Goal: Task Accomplishment & Management: Complete application form

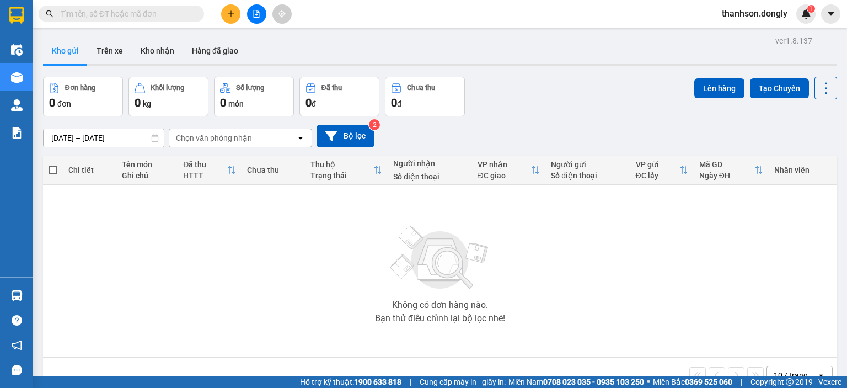
click at [225, 17] on button at bounding box center [230, 13] width 19 height 19
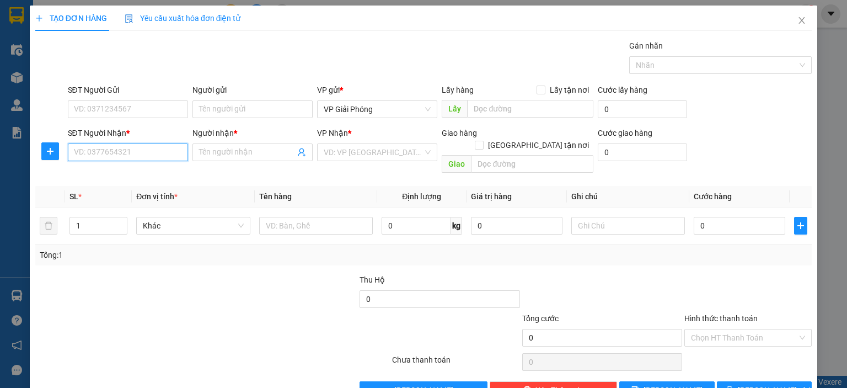
click at [169, 149] on input "SĐT Người Nhận *" at bounding box center [128, 152] width 120 height 18
click at [225, 148] on input "Người nhận *" at bounding box center [247, 152] width 96 height 12
click at [167, 155] on input "SĐT Người Nhận *" at bounding box center [128, 152] width 120 height 18
click at [217, 149] on input "Người nhận *" at bounding box center [247, 152] width 96 height 12
click at [164, 157] on input "SĐT Người Nhận *" at bounding box center [128, 152] width 120 height 18
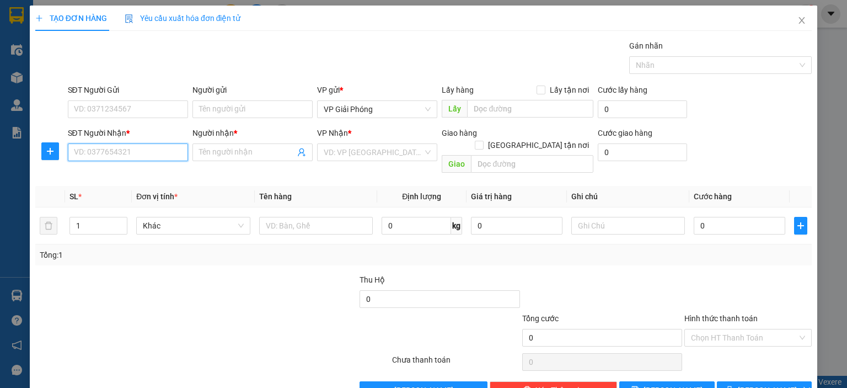
click at [169, 151] on input "SĐT Người Nhận *" at bounding box center [128, 152] width 120 height 18
type input "0967086856"
click at [235, 146] on input "Người nhận *" at bounding box center [247, 152] width 96 height 12
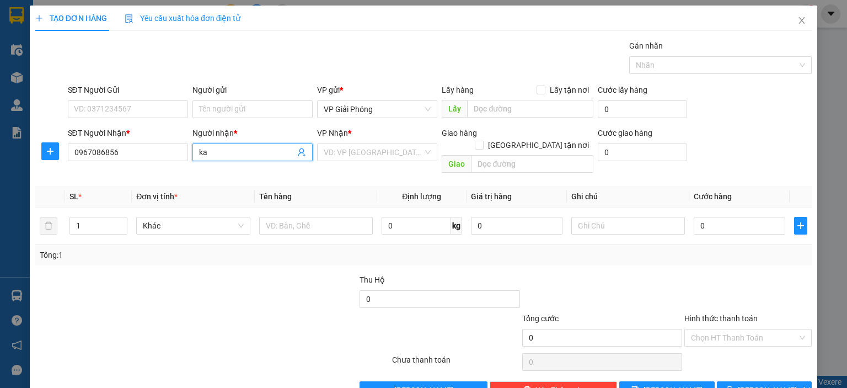
type input "k"
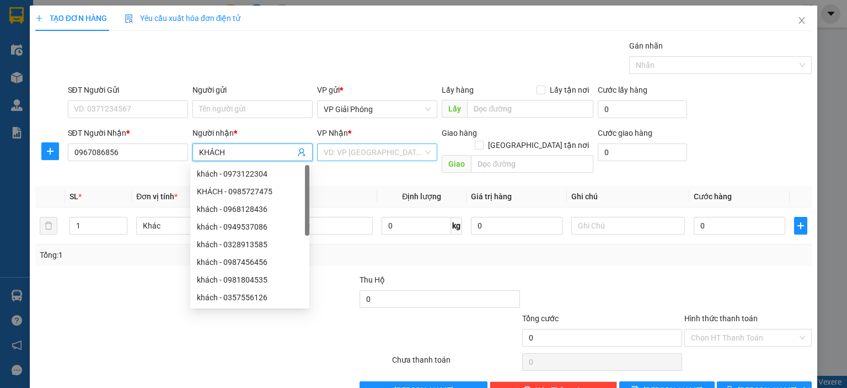
type input "KHÁCH"
click at [342, 146] on input "search" at bounding box center [373, 152] width 99 height 17
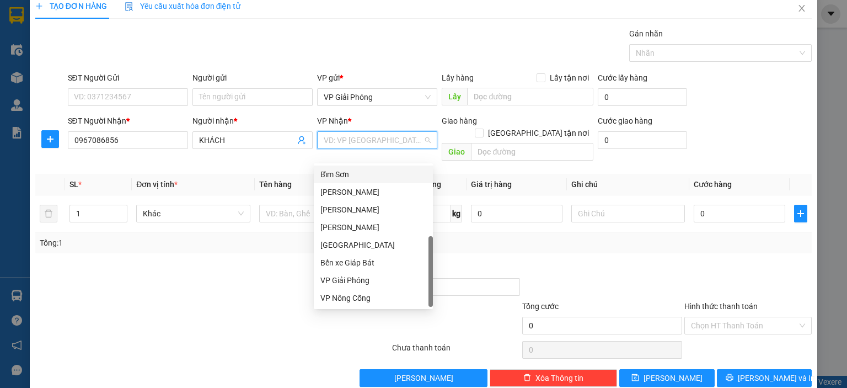
scroll to position [19, 0]
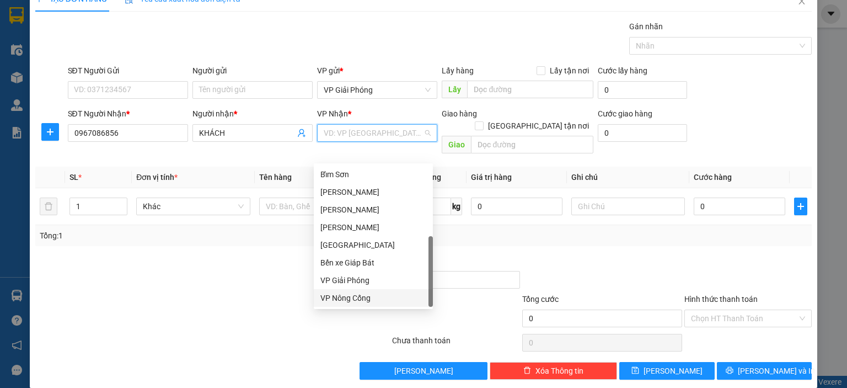
click at [341, 302] on div "VP Nông Cống" at bounding box center [373, 298] width 106 height 12
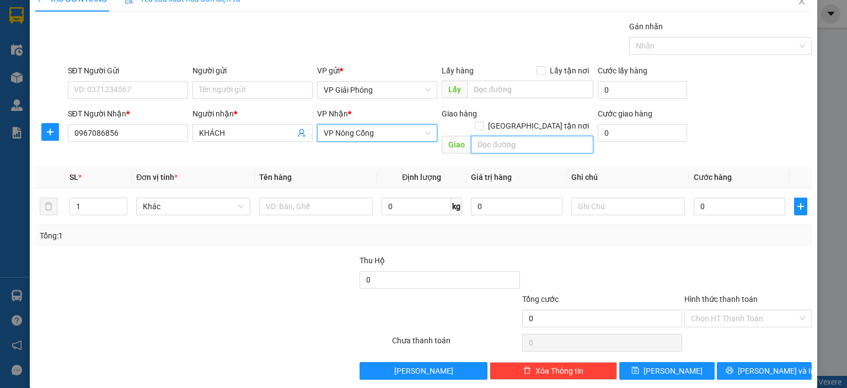
click at [550, 136] on input "text" at bounding box center [532, 145] width 122 height 18
click at [482, 121] on input "Giao tận nơi" at bounding box center [479, 125] width 8 height 8
checkbox input "true"
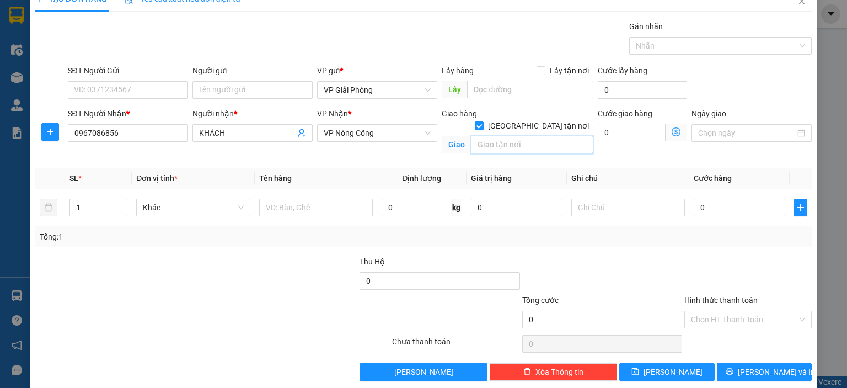
click at [512, 136] on input "text" at bounding box center [532, 145] width 122 height 18
type input "VPNC"
click at [301, 196] on div at bounding box center [316, 207] width 114 height 22
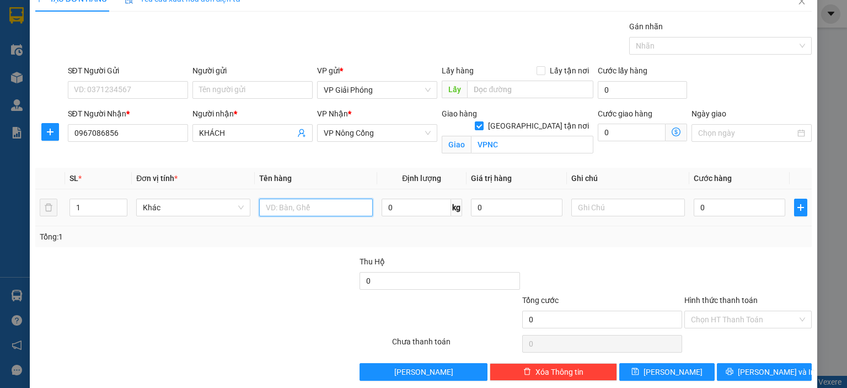
click at [300, 205] on input "text" at bounding box center [316, 207] width 114 height 18
click at [664, 44] on div at bounding box center [715, 45] width 166 height 13
type input "THÙNG"
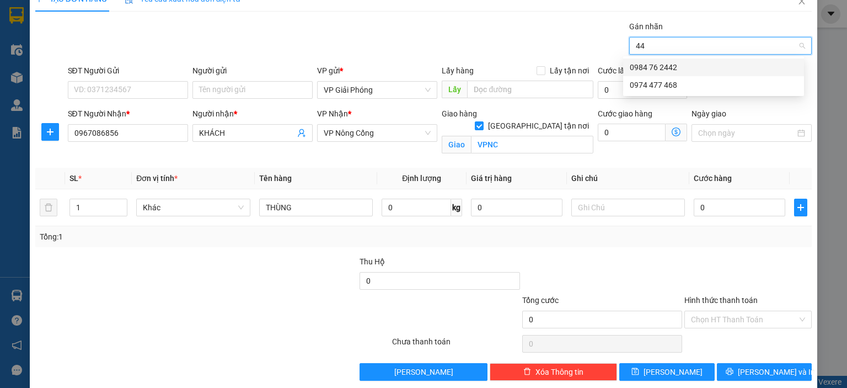
type input "442"
click at [672, 66] on div "0984 76 2442" at bounding box center [713, 67] width 168 height 12
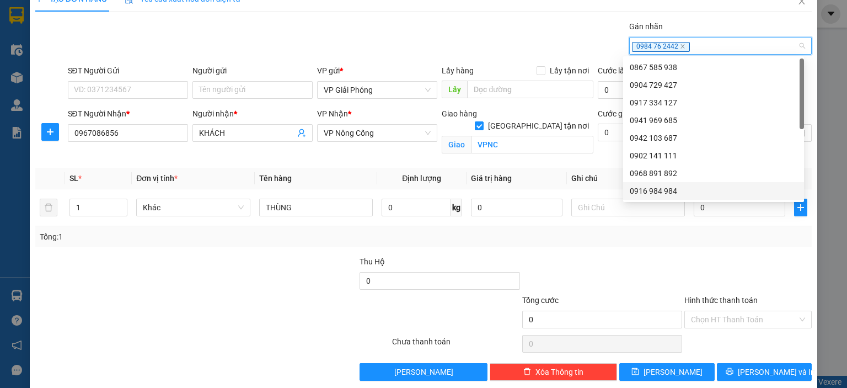
click at [686, 239] on div "Tổng: 1" at bounding box center [423, 236] width 767 height 12
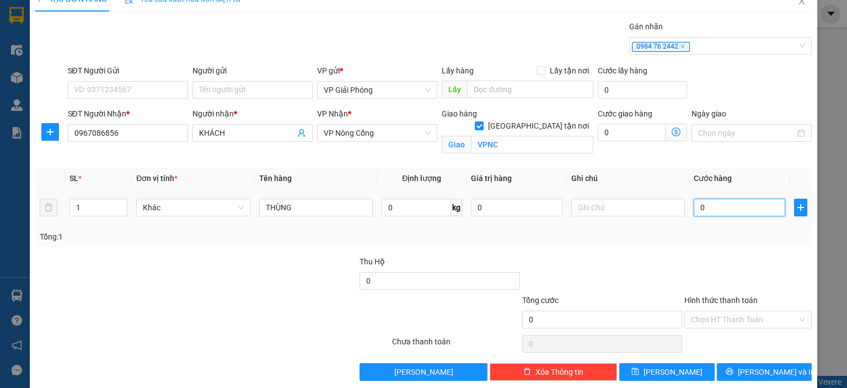
click at [707, 207] on input "0" at bounding box center [739, 207] width 92 height 18
type input "5"
type input "50"
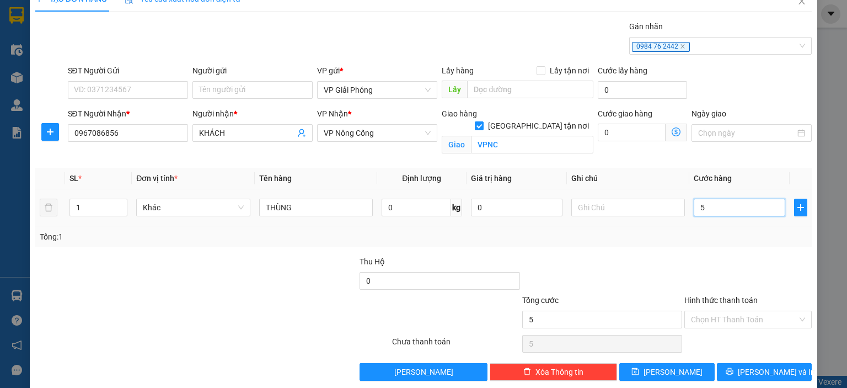
type input "50"
click at [749, 365] on span "Lưu và In" at bounding box center [776, 371] width 77 height 12
type input "50.000"
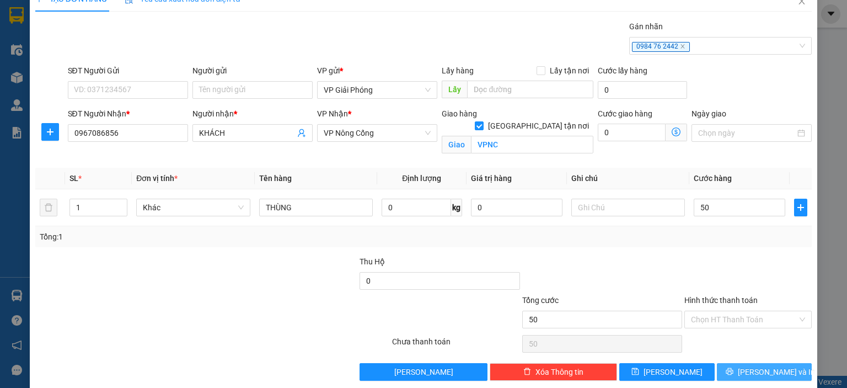
type input "50.000"
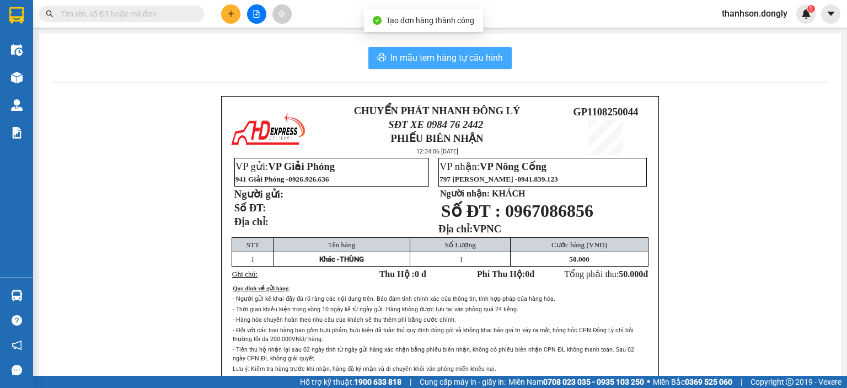
click at [443, 58] on span "In mẫu tem hàng tự cấu hình" at bounding box center [446, 58] width 112 height 14
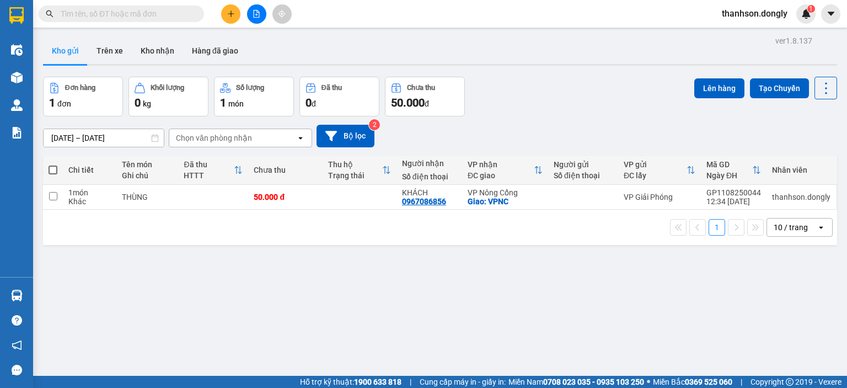
click at [257, 385] on div "Hỗ trợ kỹ thuật: 1900 633 818 | Cung cấp máy in - giấy in: Miền Nam 0708 023 03…" at bounding box center [420, 381] width 841 height 12
